Goal: Information Seeking & Learning: Understand process/instructions

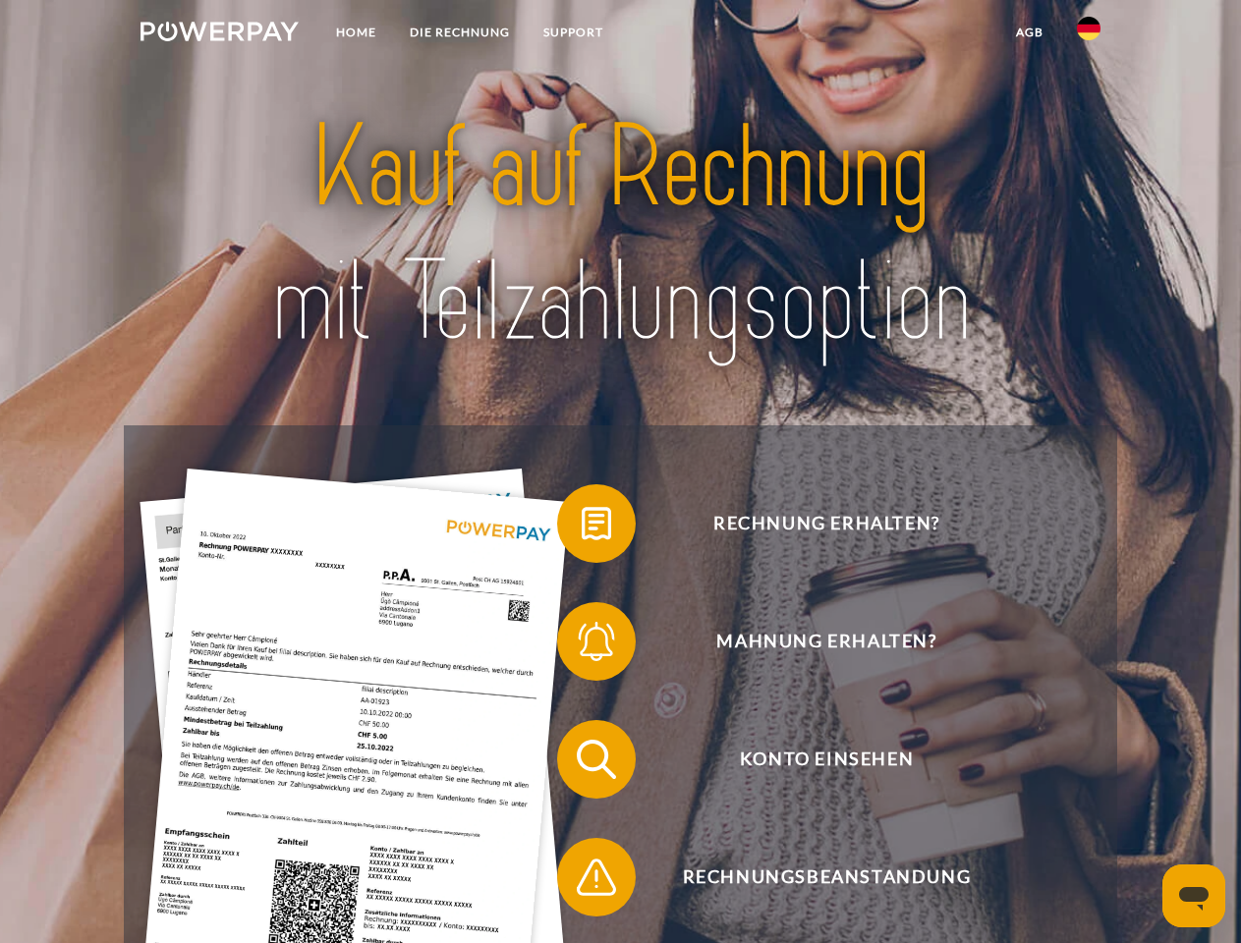
click at [219, 34] on img at bounding box center [219, 32] width 158 height 20
click at [1088, 34] on img at bounding box center [1089, 29] width 24 height 24
click at [1028, 32] on link "agb" at bounding box center [1029, 32] width 61 height 35
click at [581, 527] on span at bounding box center [567, 523] width 98 height 98
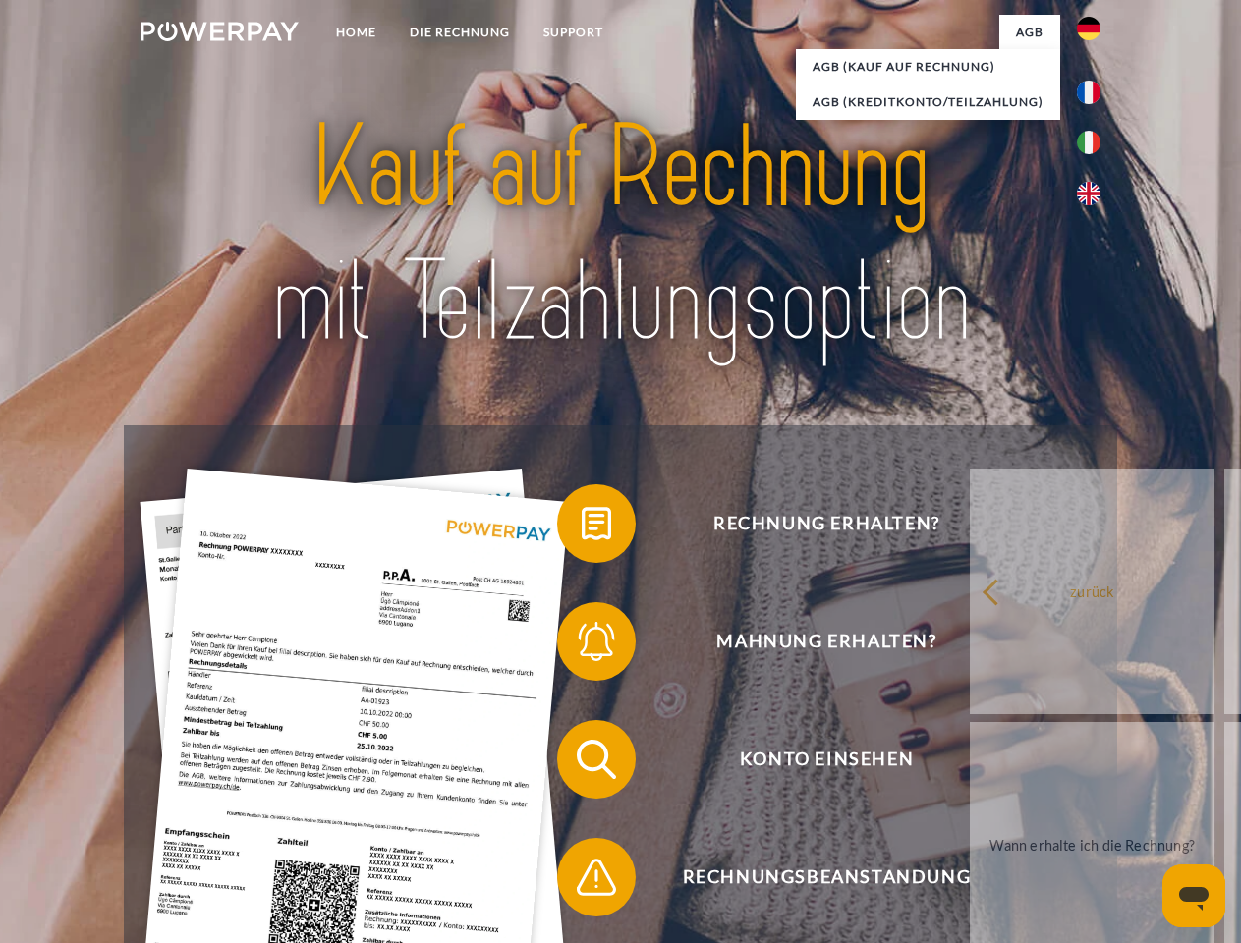
click at [581, 645] on span at bounding box center [567, 641] width 98 height 98
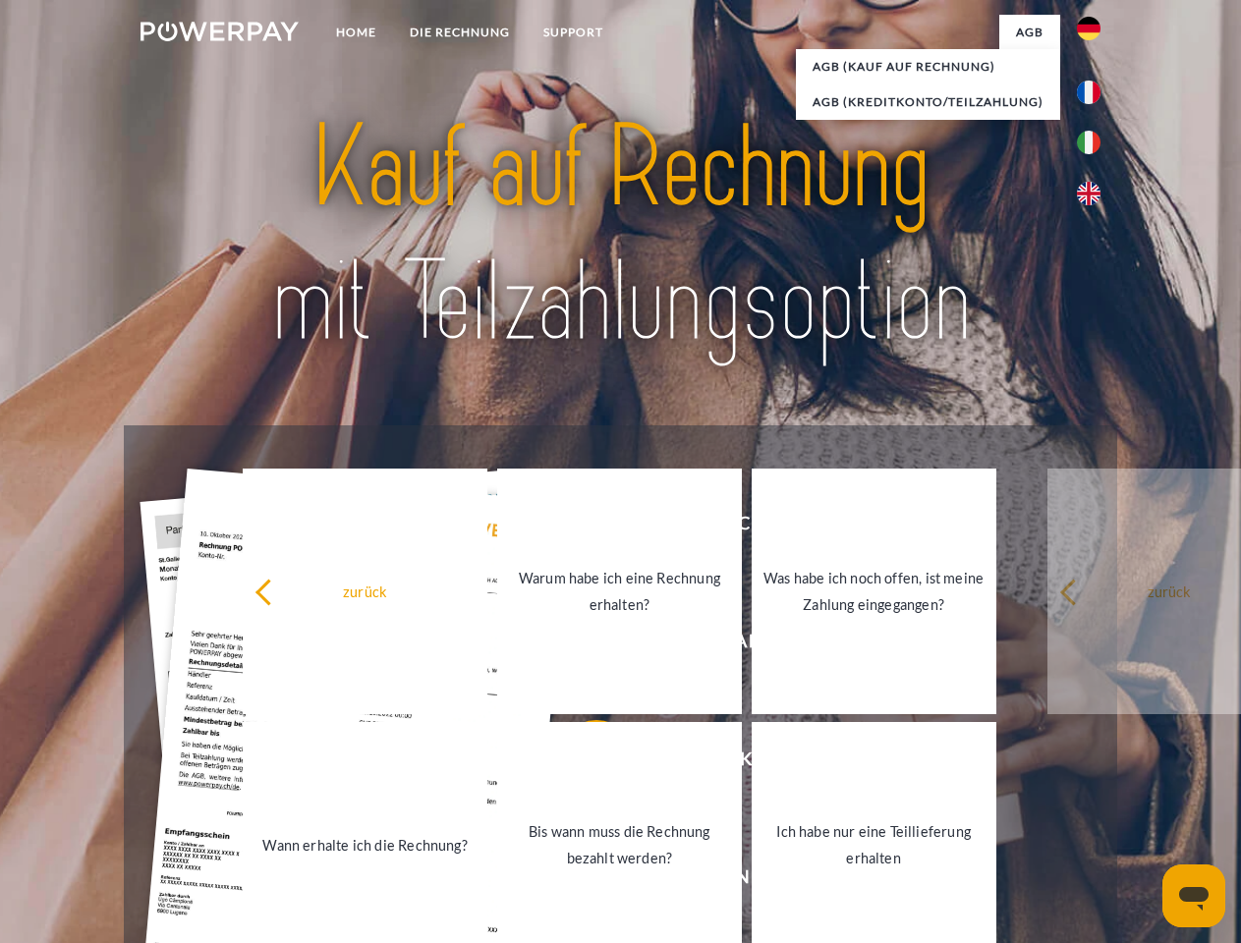
click at [581, 763] on link "Bis wann muss die Rechnung bezahlt werden?" at bounding box center [619, 845] width 245 height 246
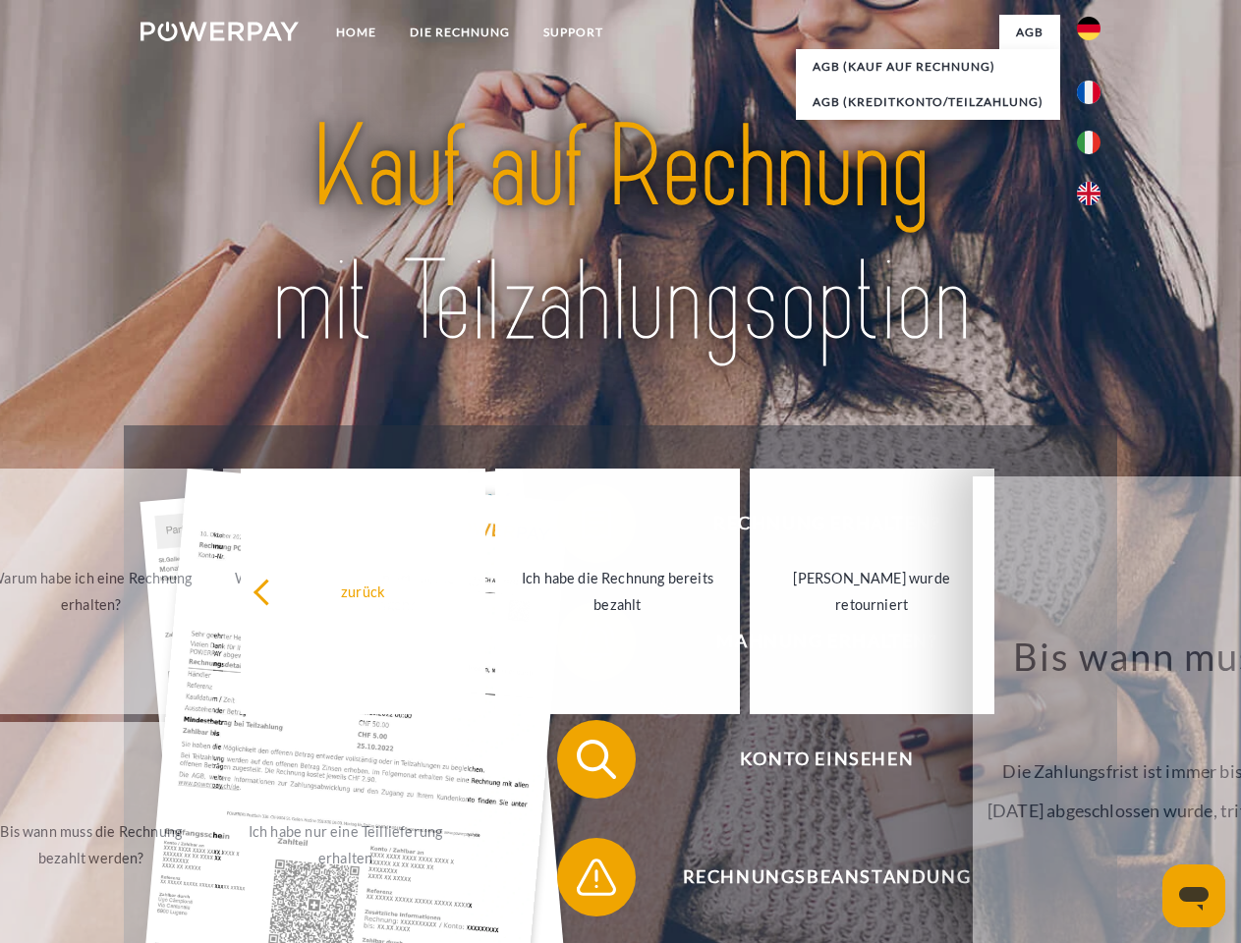
click at [581, 881] on span at bounding box center [567, 877] width 98 height 98
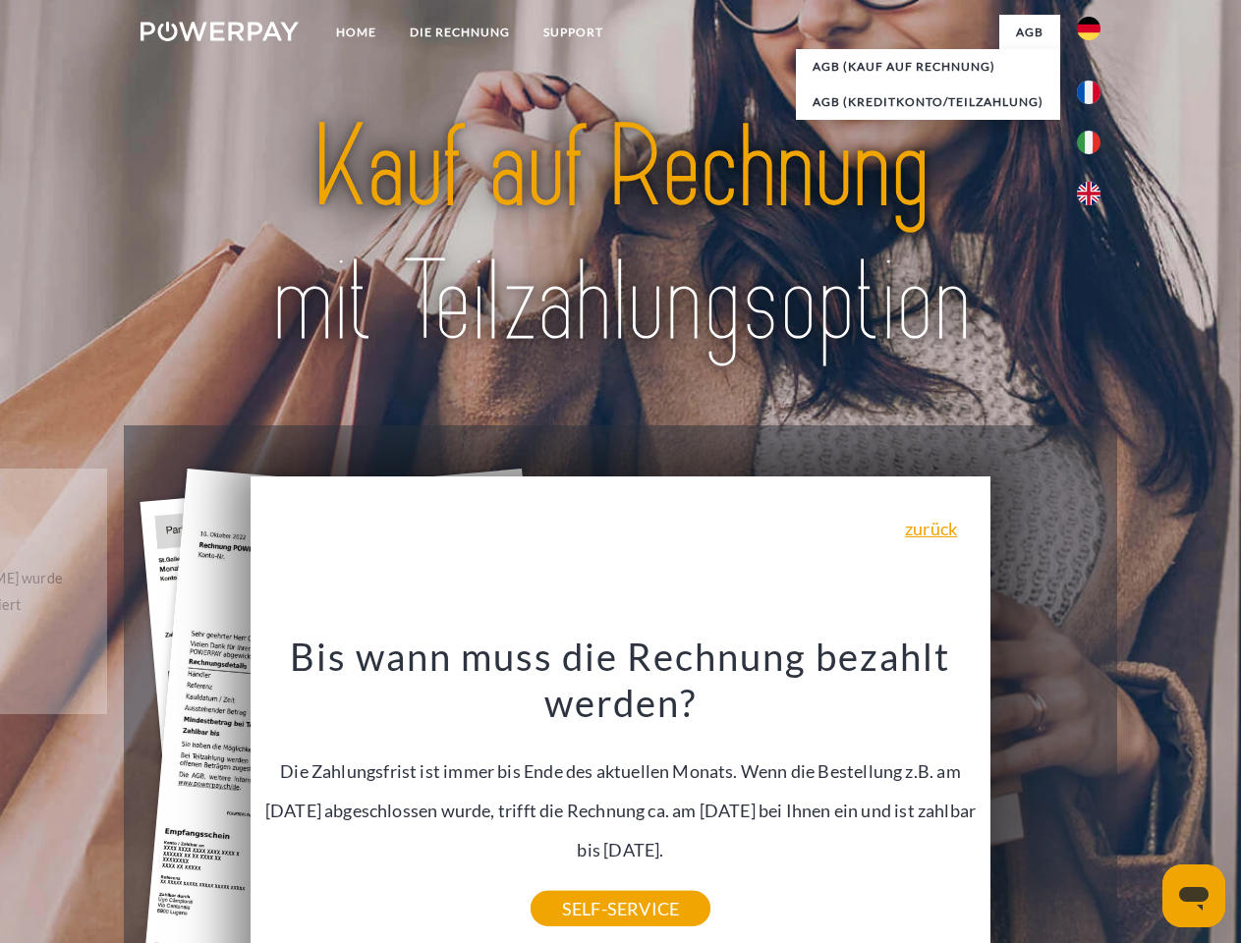
click at [1193, 896] on icon "Messaging-Fenster öffnen" at bounding box center [1193, 899] width 29 height 24
